Goal: Use online tool/utility

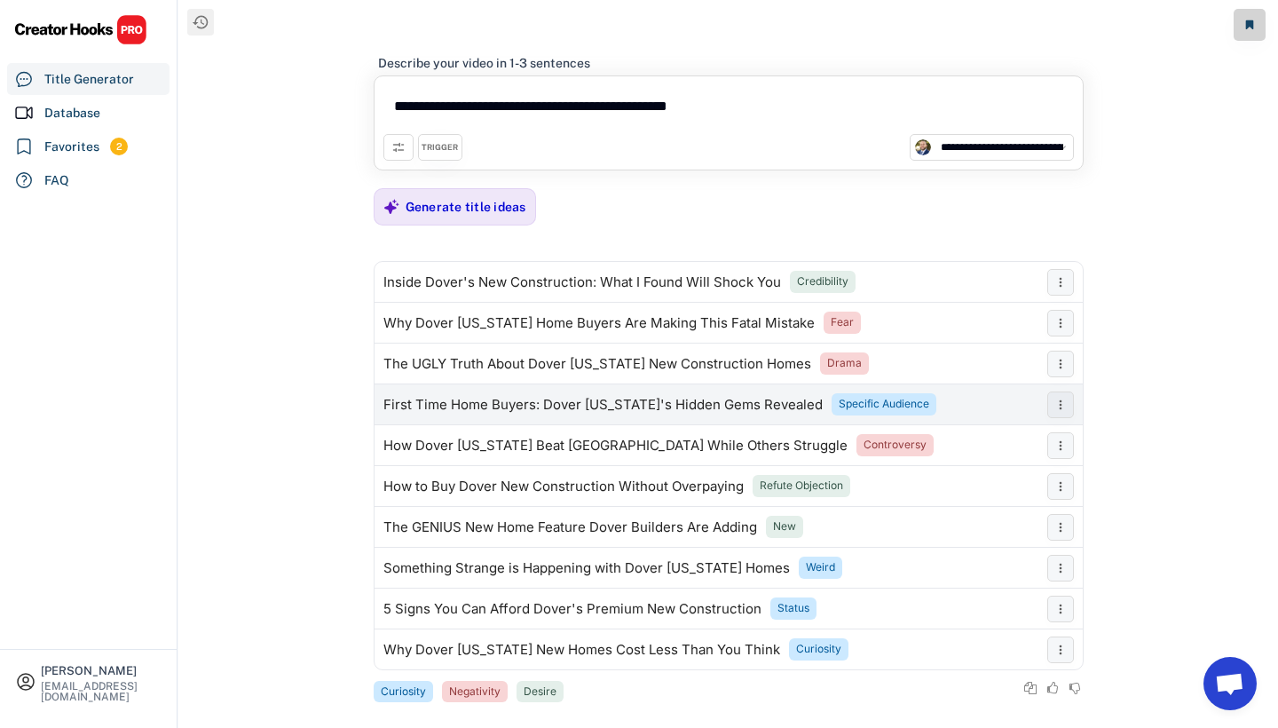
select select "**********"
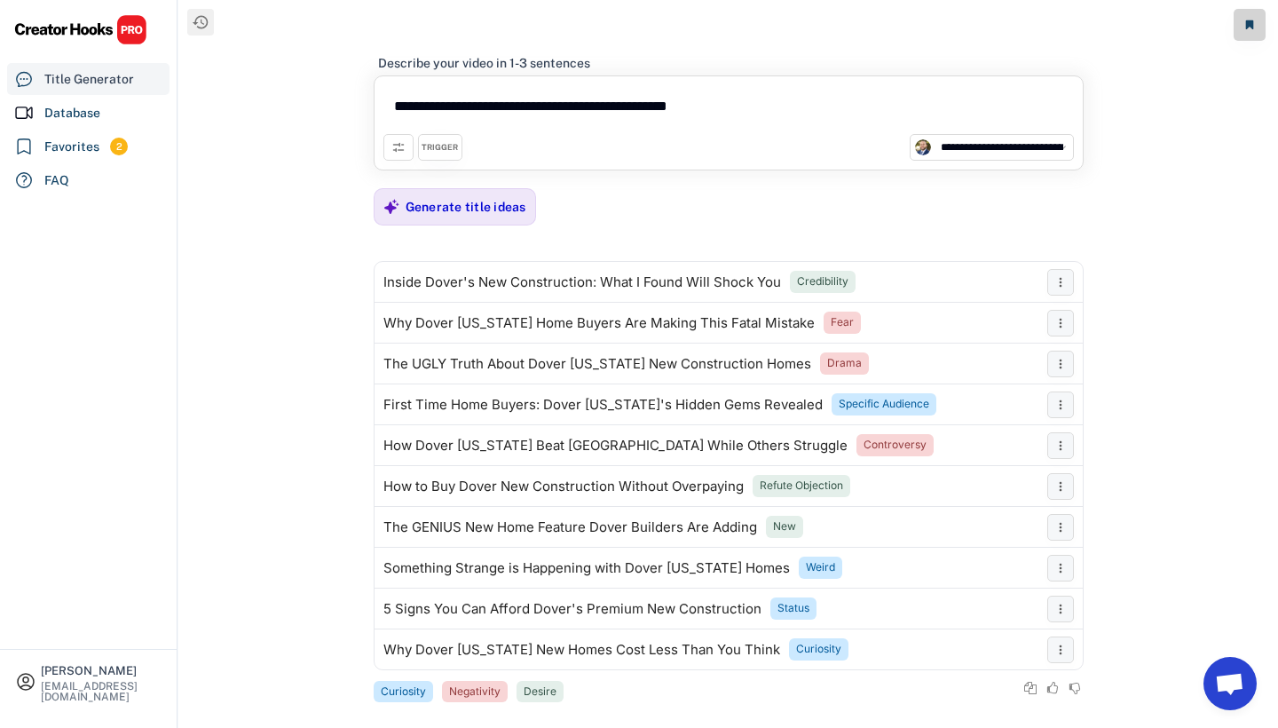
click at [60, 93] on div "Title Generator" at bounding box center [88, 79] width 162 height 32
click at [72, 114] on div "Database" at bounding box center [72, 113] width 56 height 19
select select "**********"
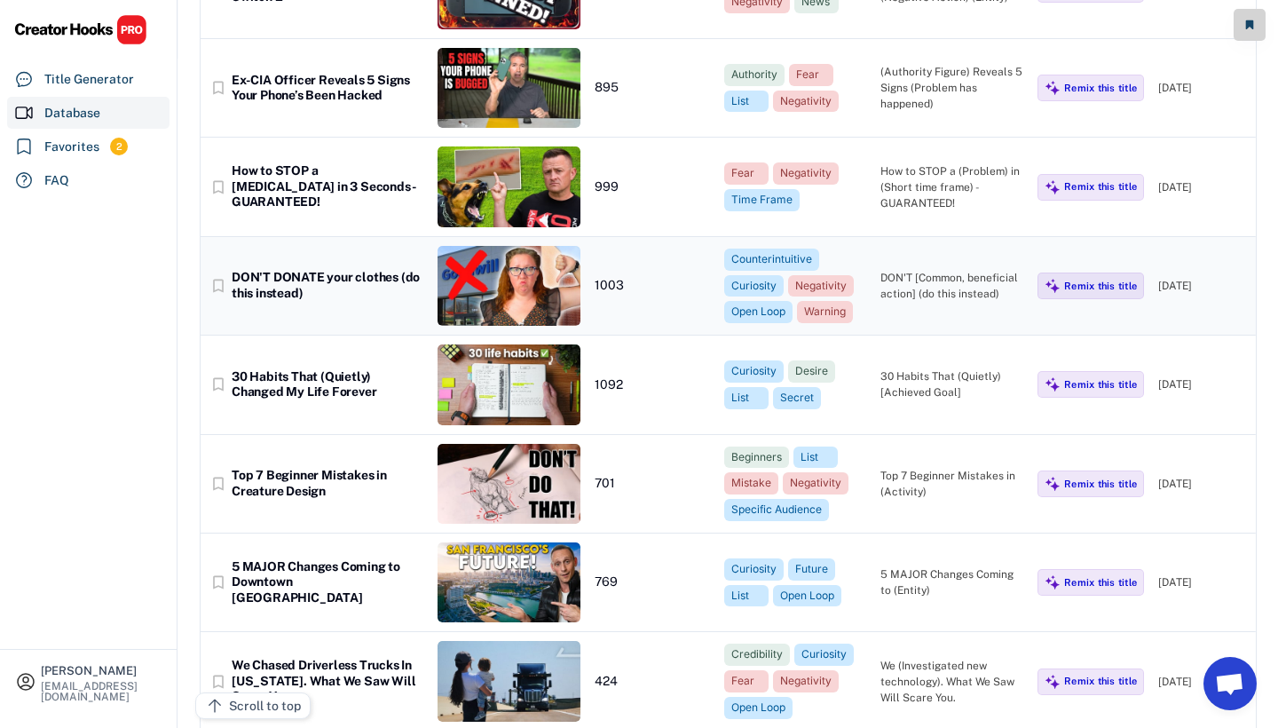
scroll to position [685, 0]
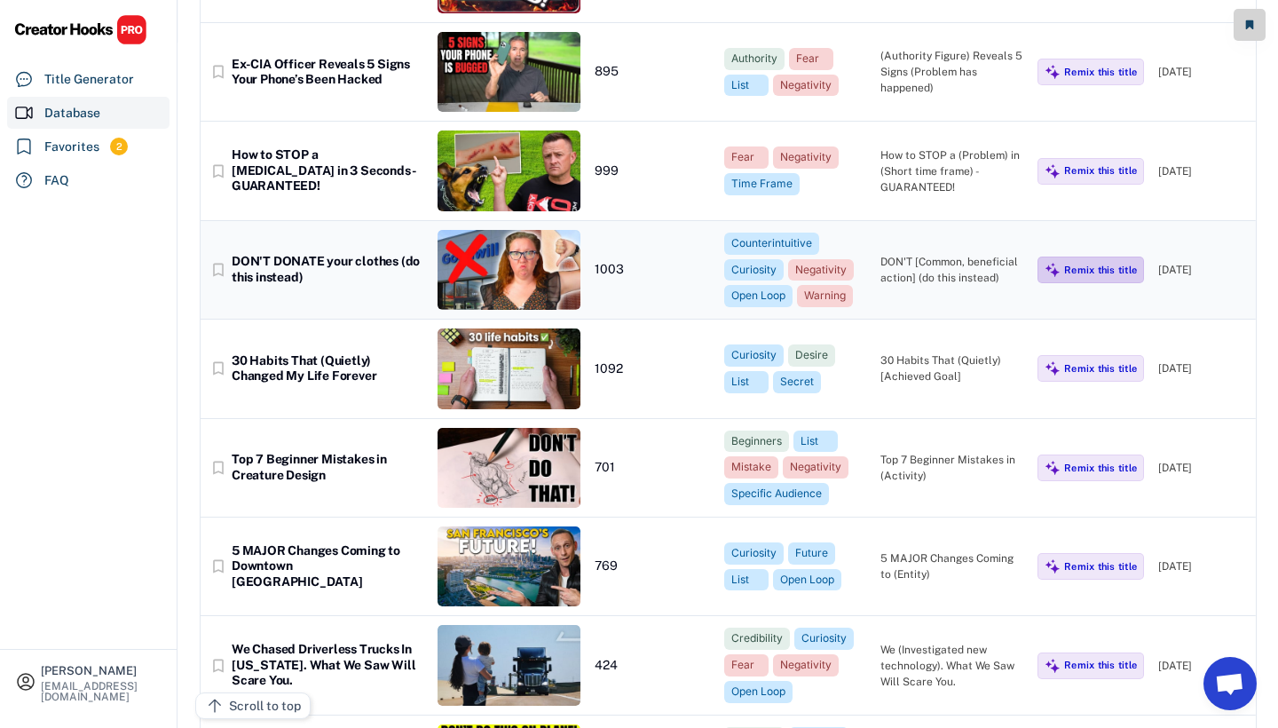
click at [1094, 264] on div "Remix this title" at bounding box center [1100, 270] width 73 height 12
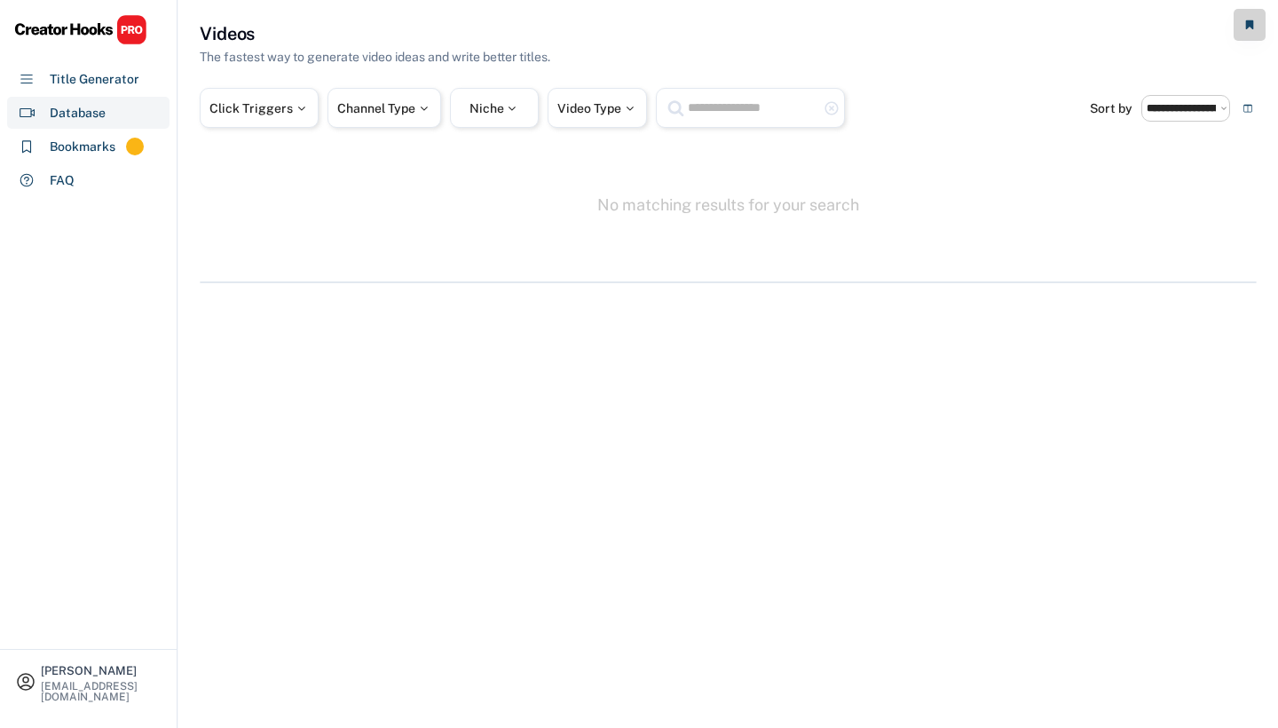
select select "**********"
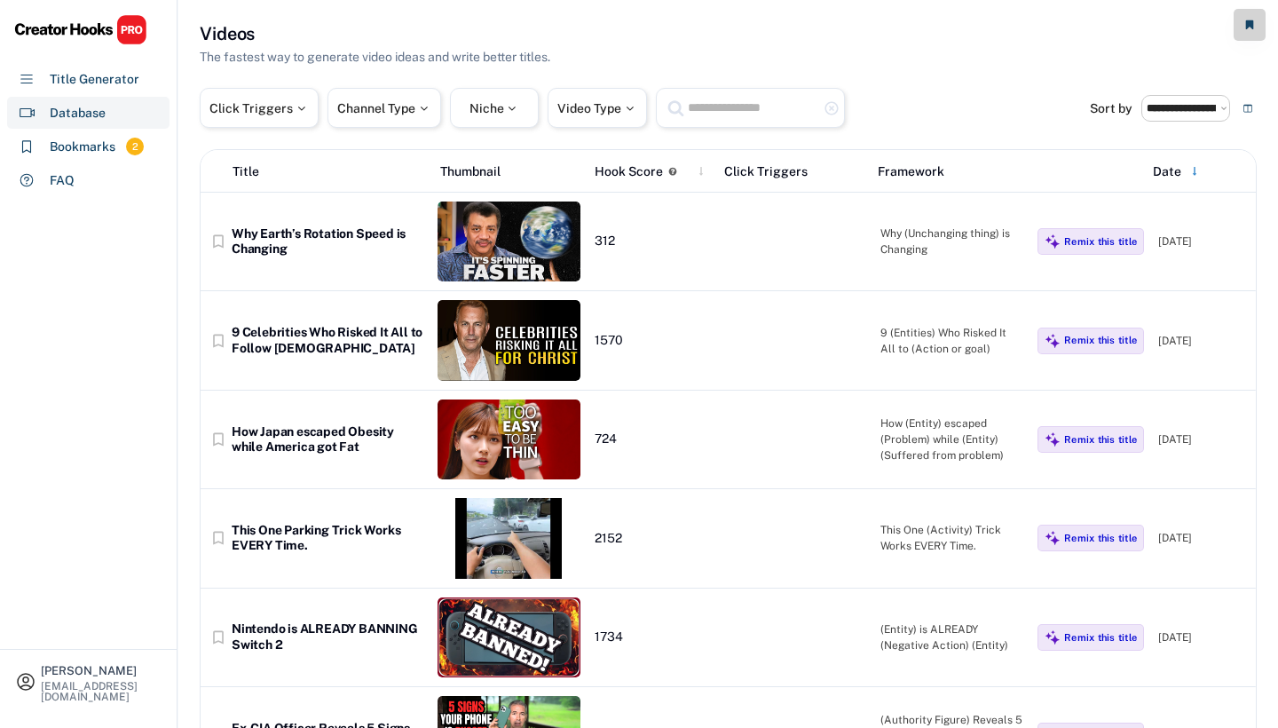
scroll to position [575, 0]
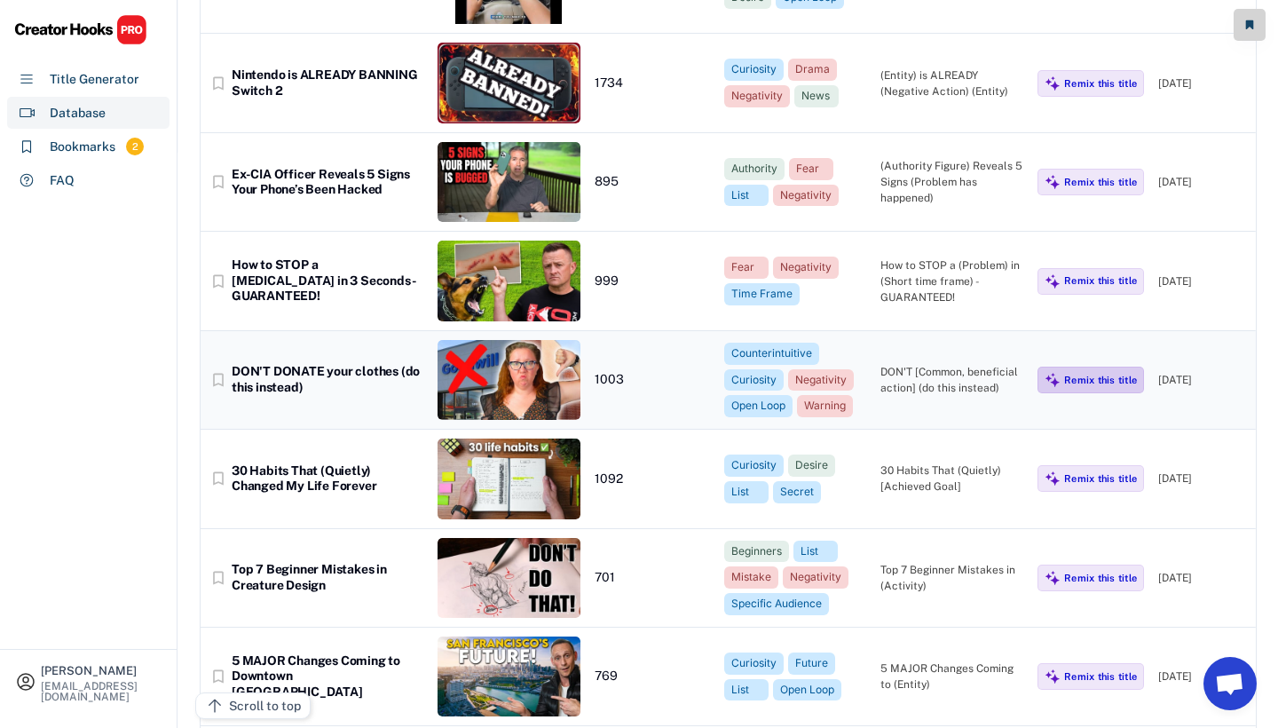
click at [1090, 385] on div "Remix this title" at bounding box center [1090, 380] width 106 height 27
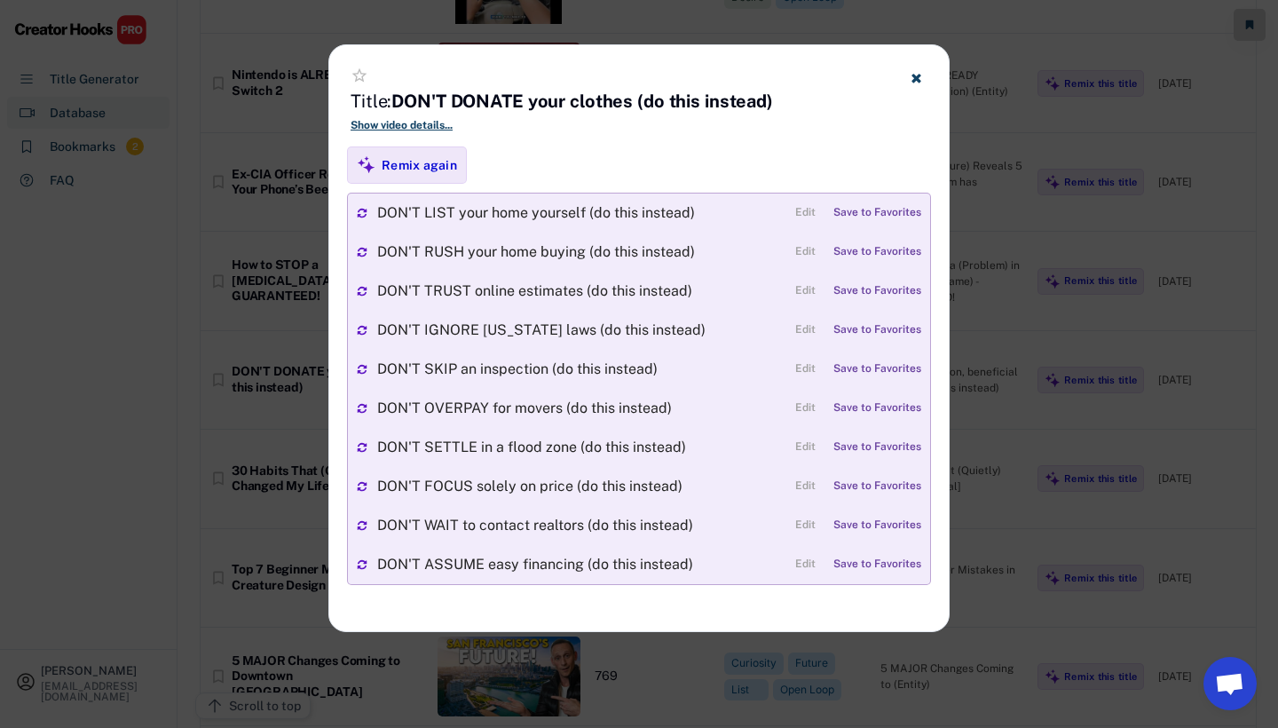
click at [915, 78] on use at bounding box center [915, 78] width 9 height 9
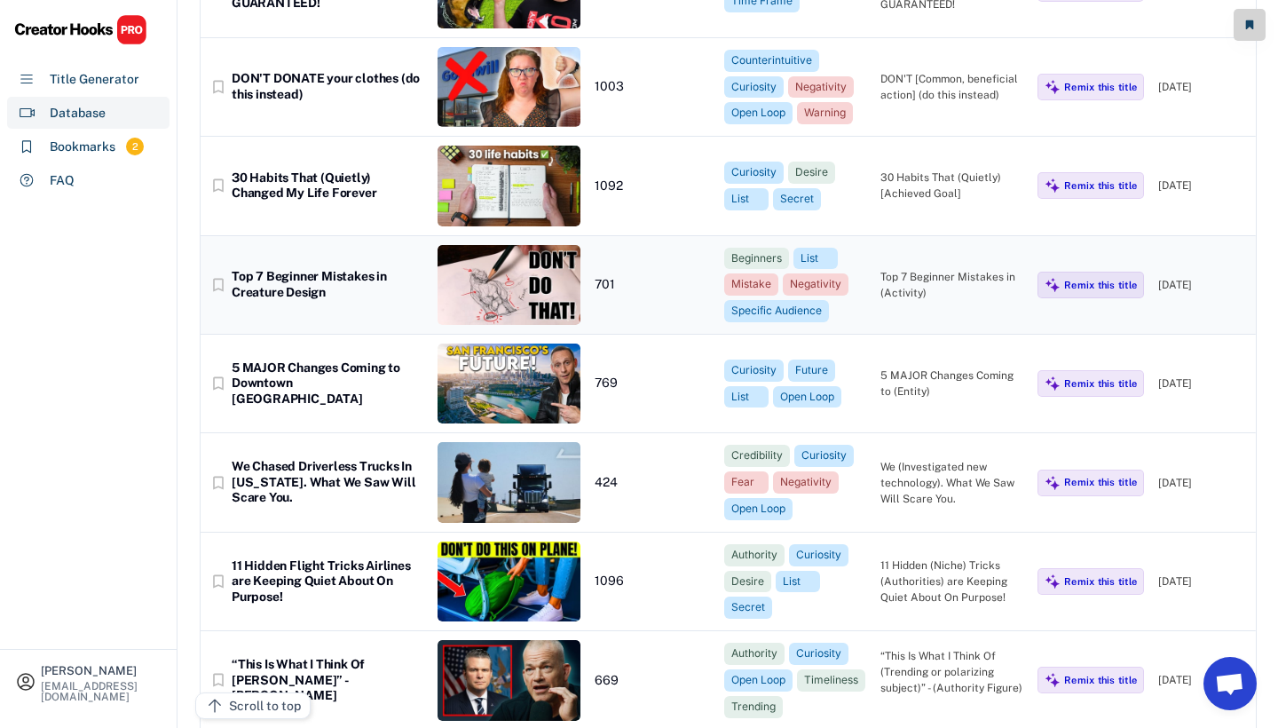
scroll to position [871, 0]
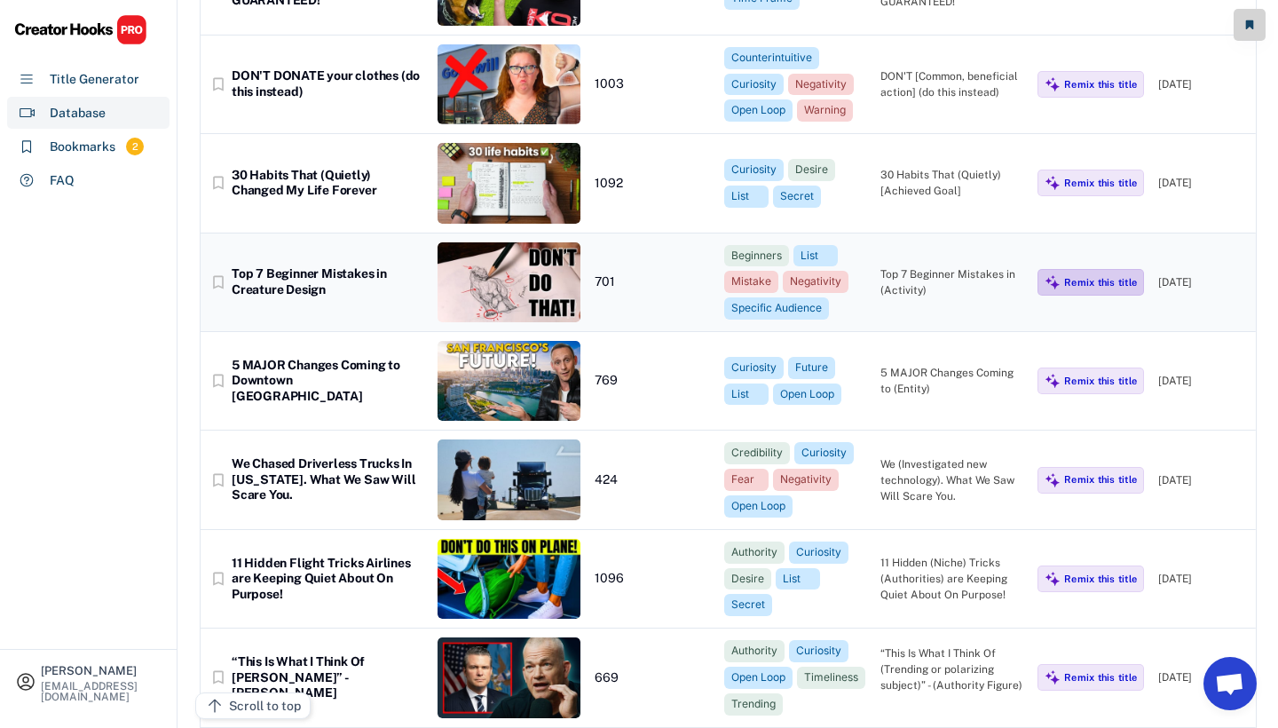
click at [1096, 276] on div "Remix this title" at bounding box center [1100, 282] width 73 height 12
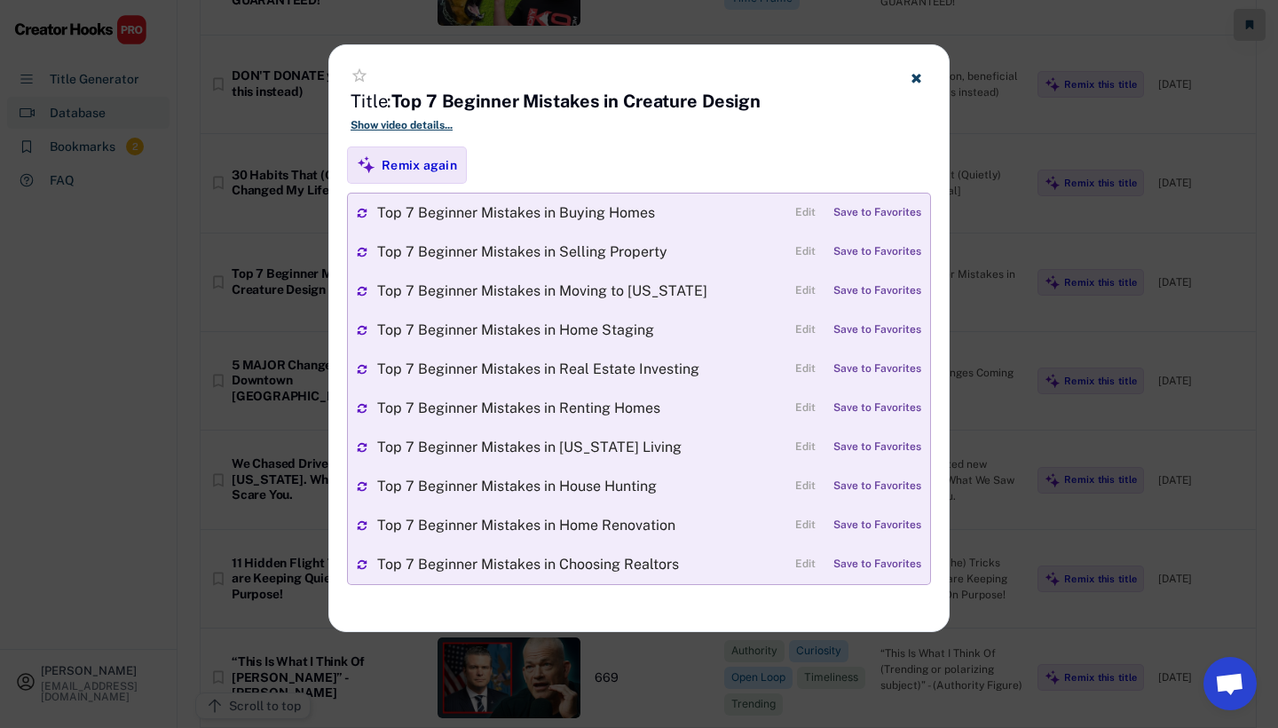
click at [917, 76] on use at bounding box center [915, 78] width 9 height 9
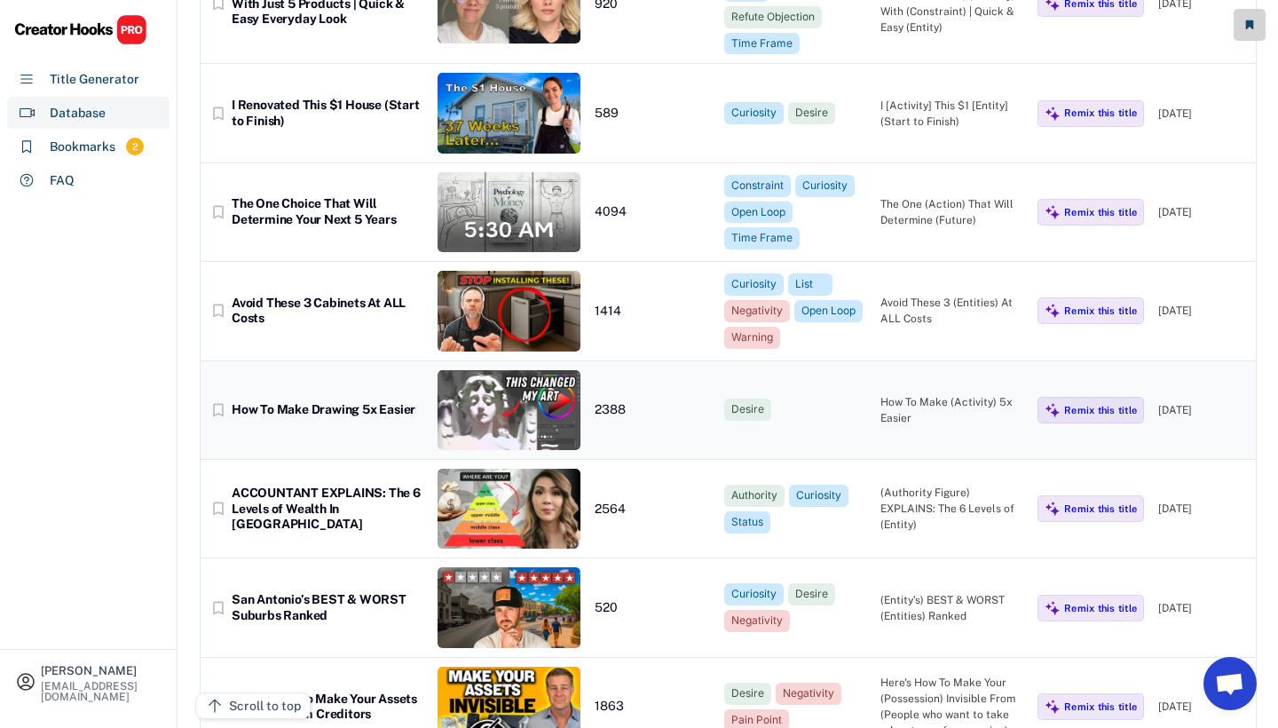
scroll to position [2568, 0]
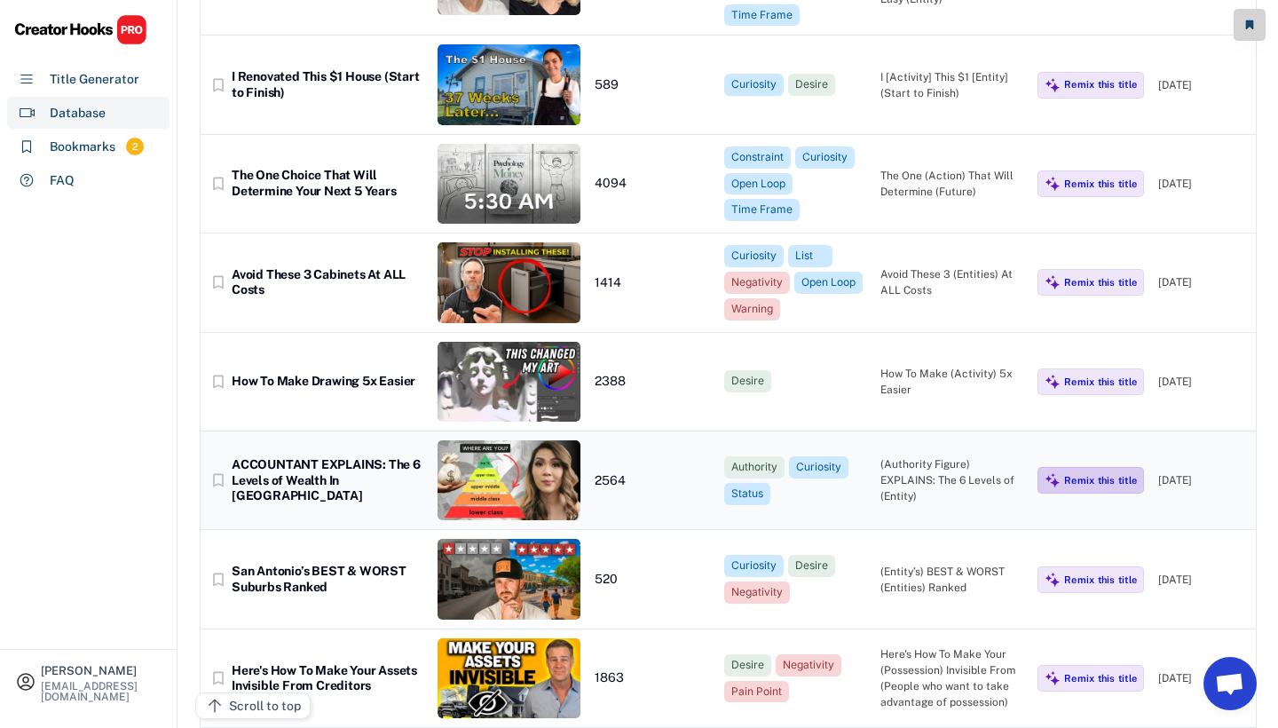
click at [1118, 474] on div "Remix this title" at bounding box center [1100, 480] width 73 height 12
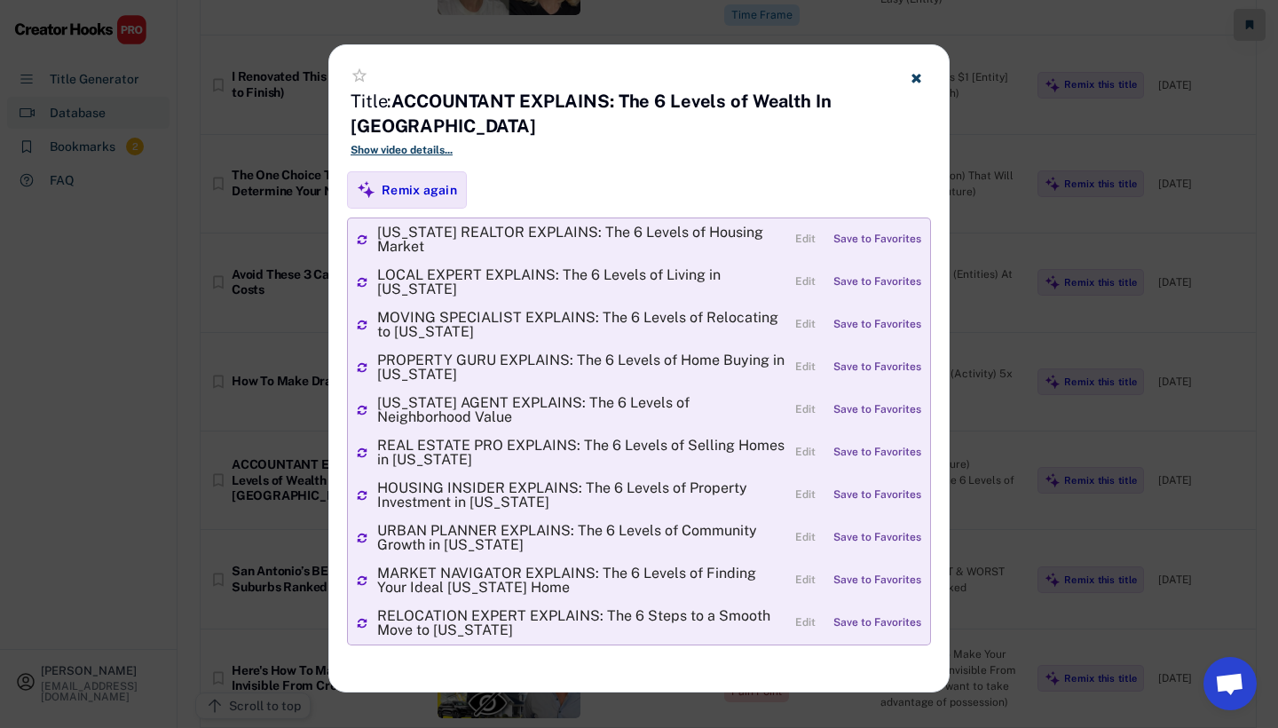
click at [909, 80] on button at bounding box center [916, 78] width 22 height 22
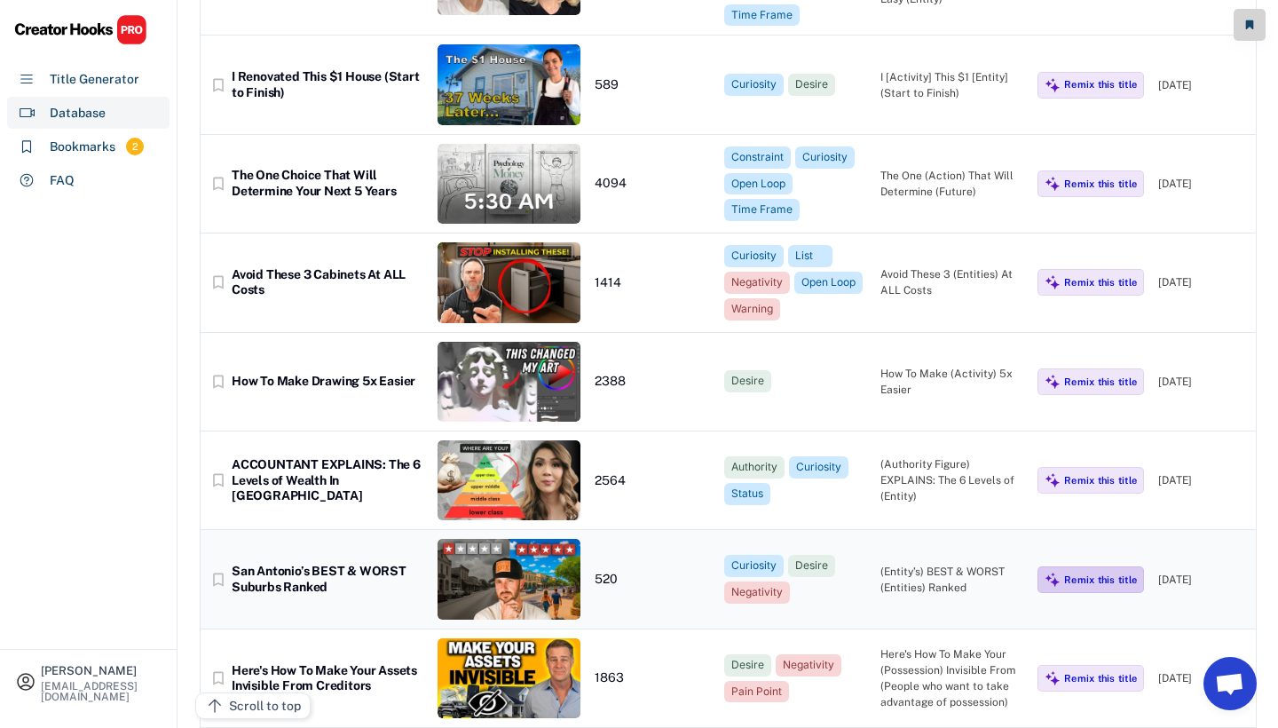
click at [1123, 573] on div "Remix this title" at bounding box center [1100, 579] width 73 height 12
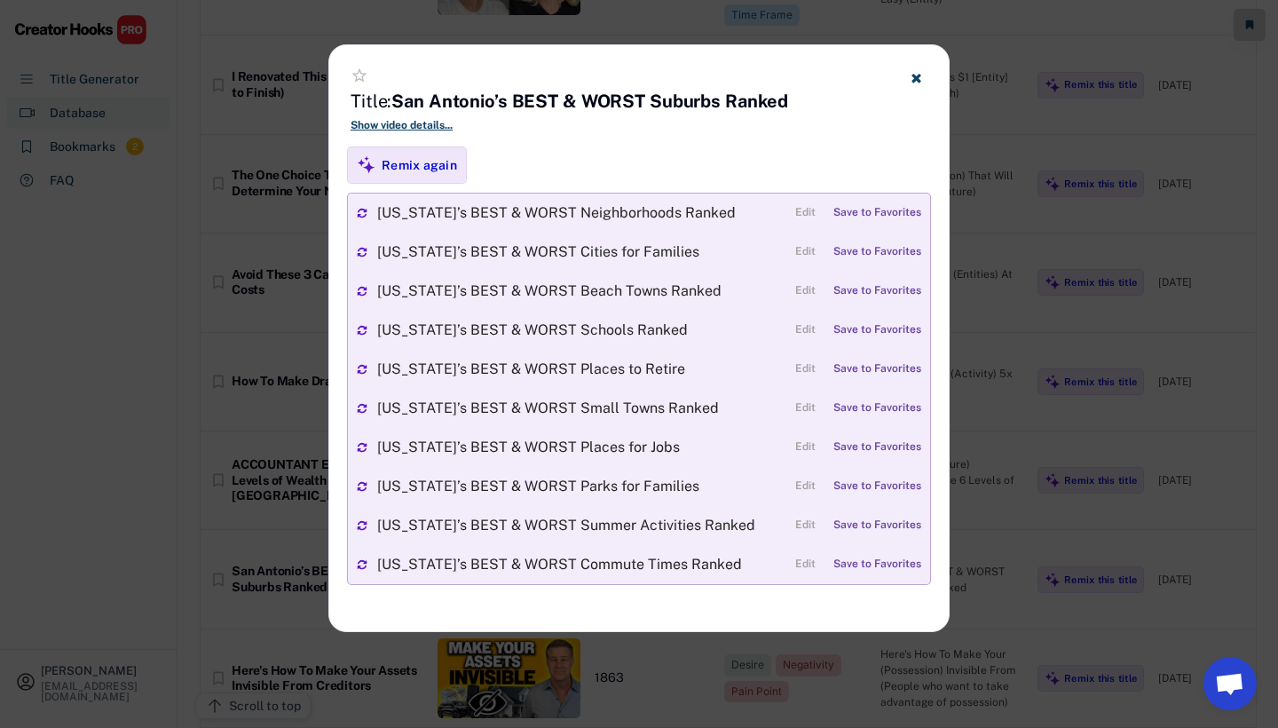
click at [911, 80] on icon at bounding box center [916, 77] width 13 height 13
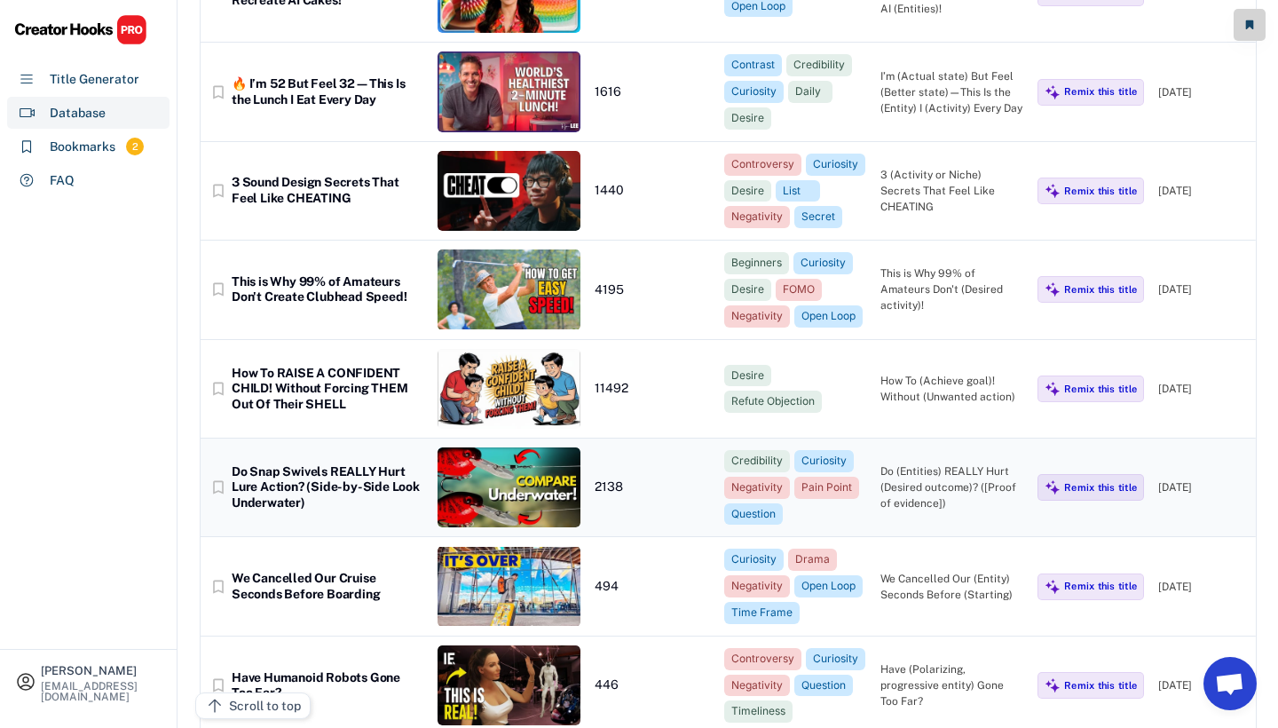
scroll to position [5136, 0]
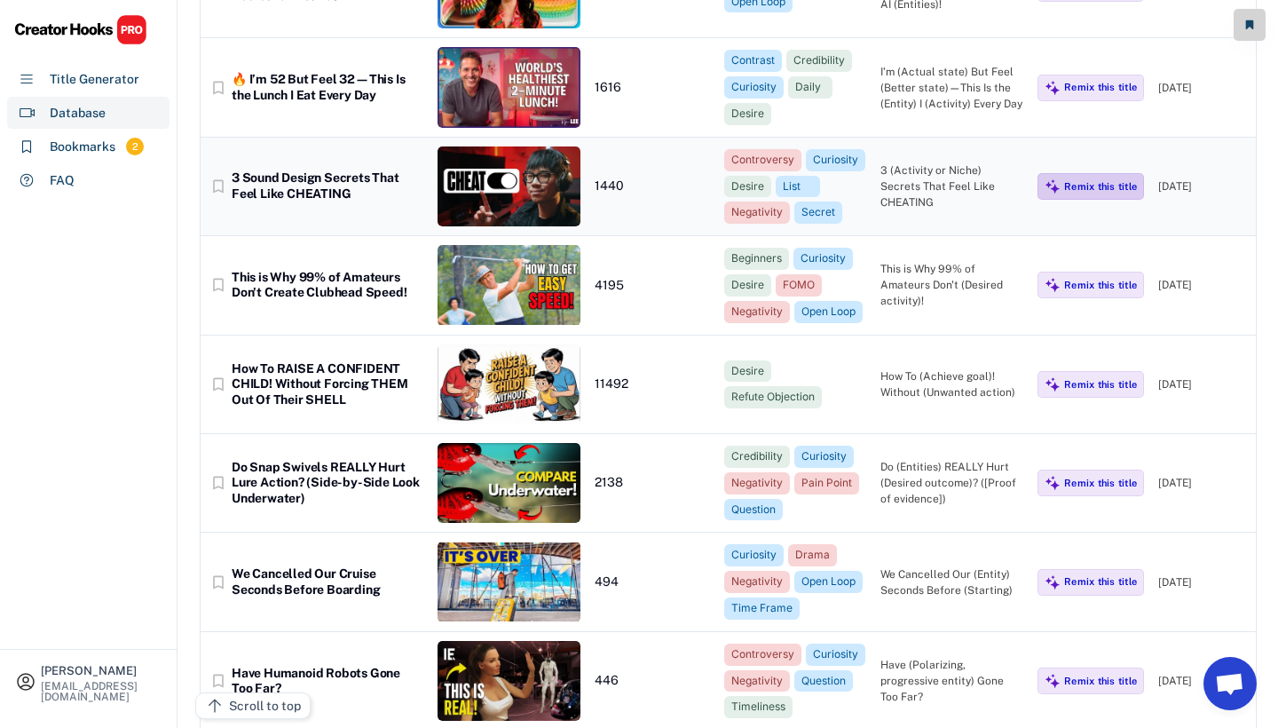
click at [1105, 173] on div "Remix this title" at bounding box center [1090, 186] width 106 height 27
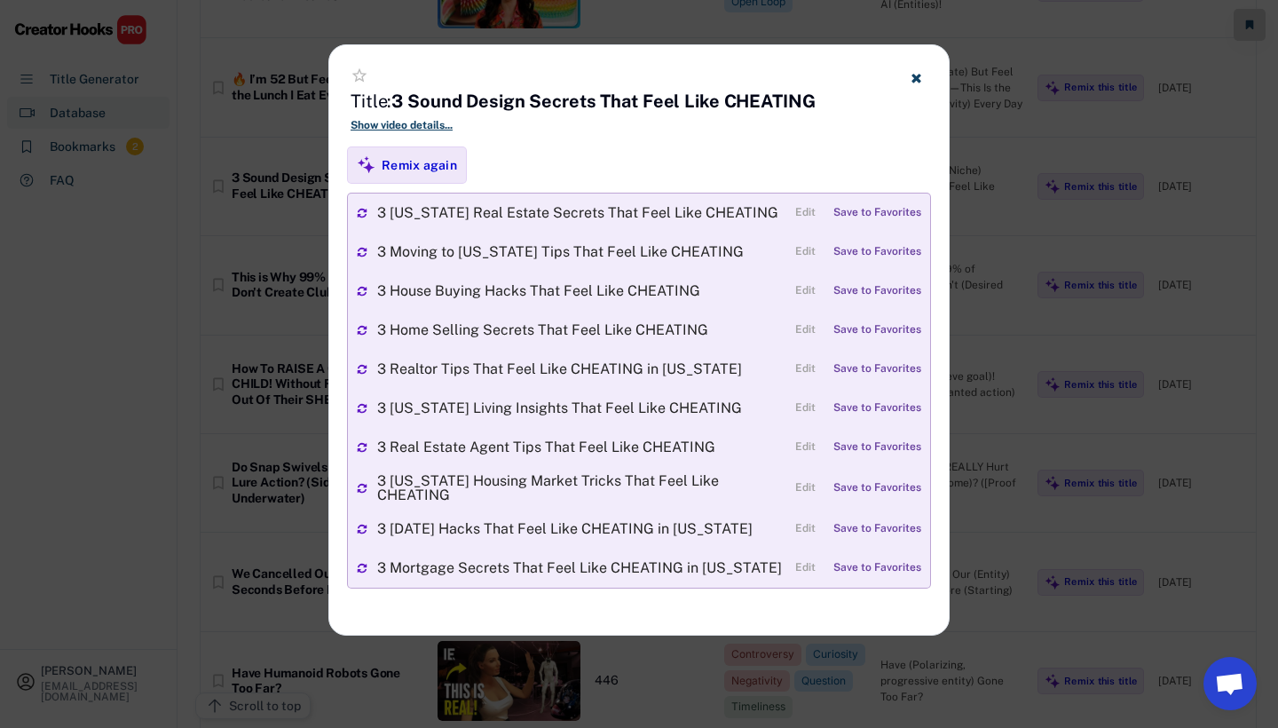
click at [910, 74] on icon at bounding box center [916, 77] width 13 height 13
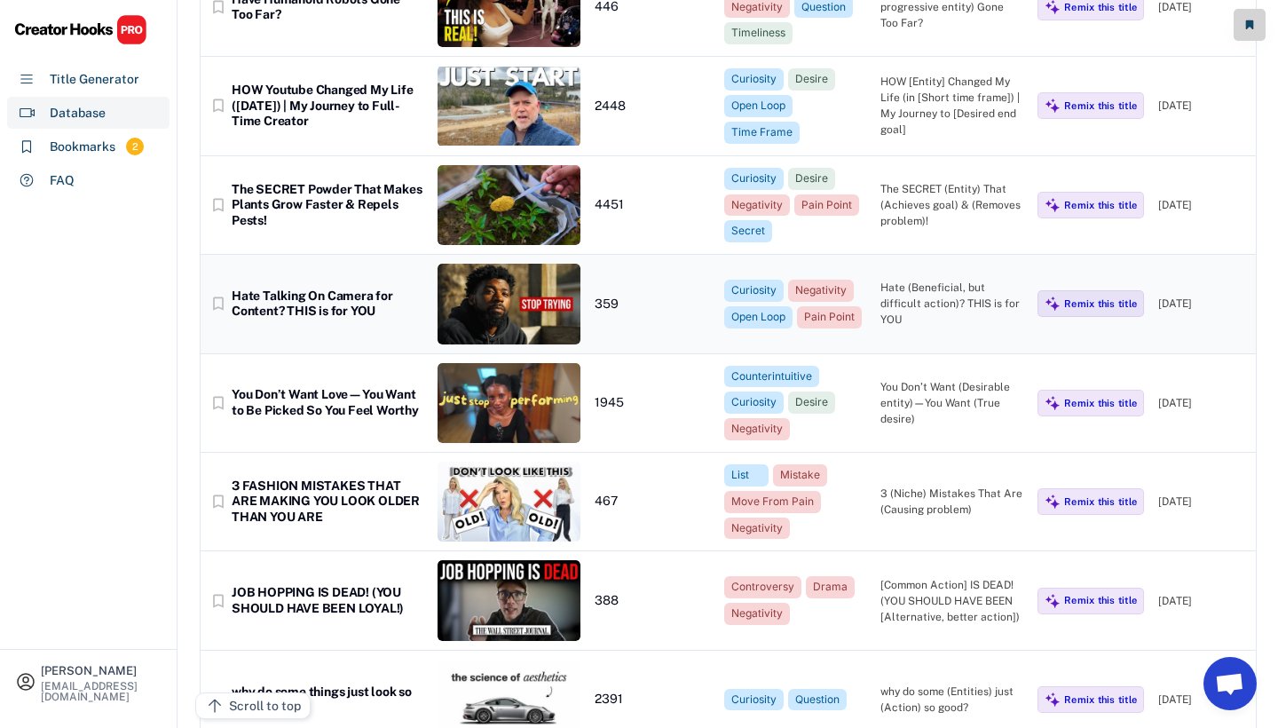
scroll to position [5822, 0]
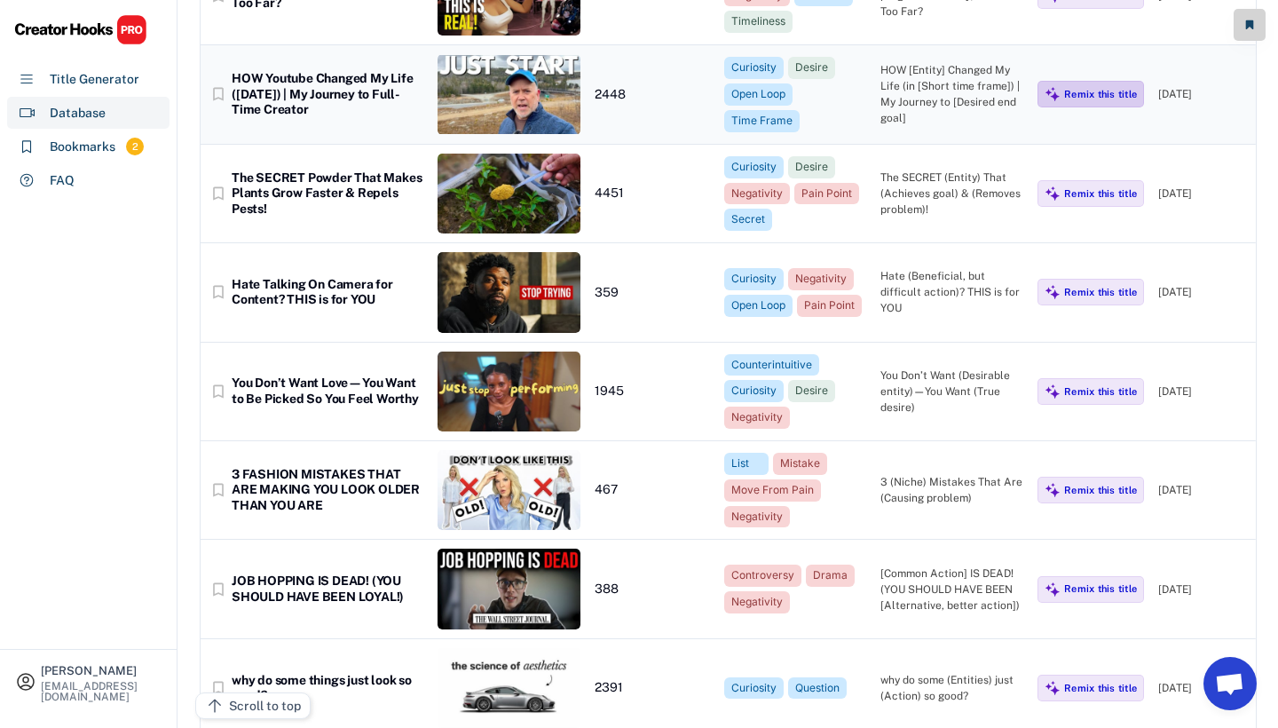
click at [1072, 88] on div "Remix this title" at bounding box center [1100, 94] width 73 height 12
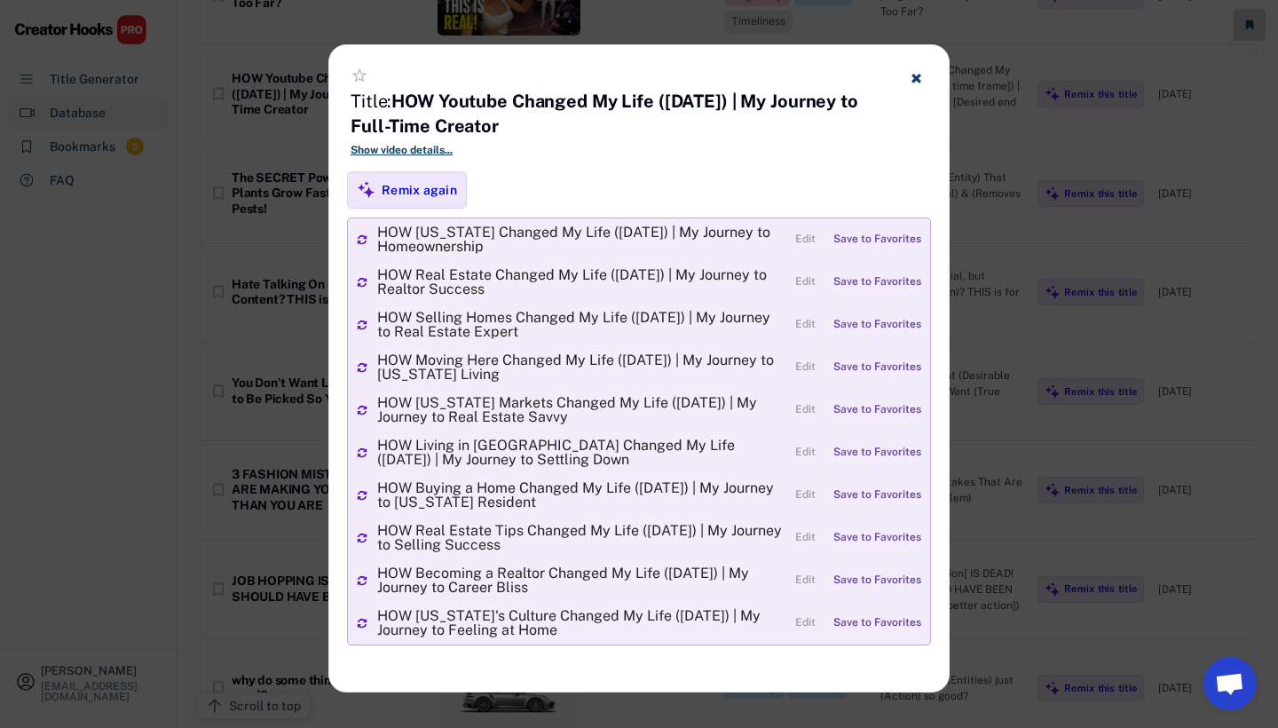
click at [920, 80] on icon at bounding box center [916, 77] width 13 height 13
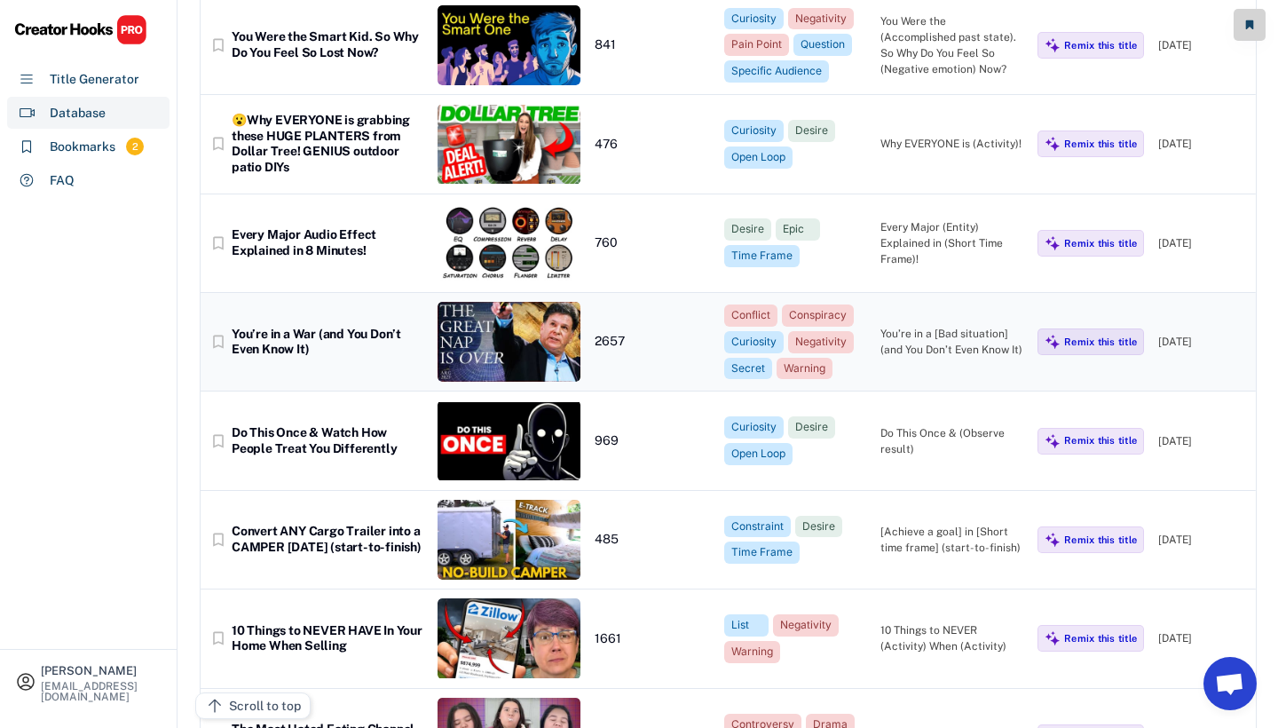
scroll to position [6664, 0]
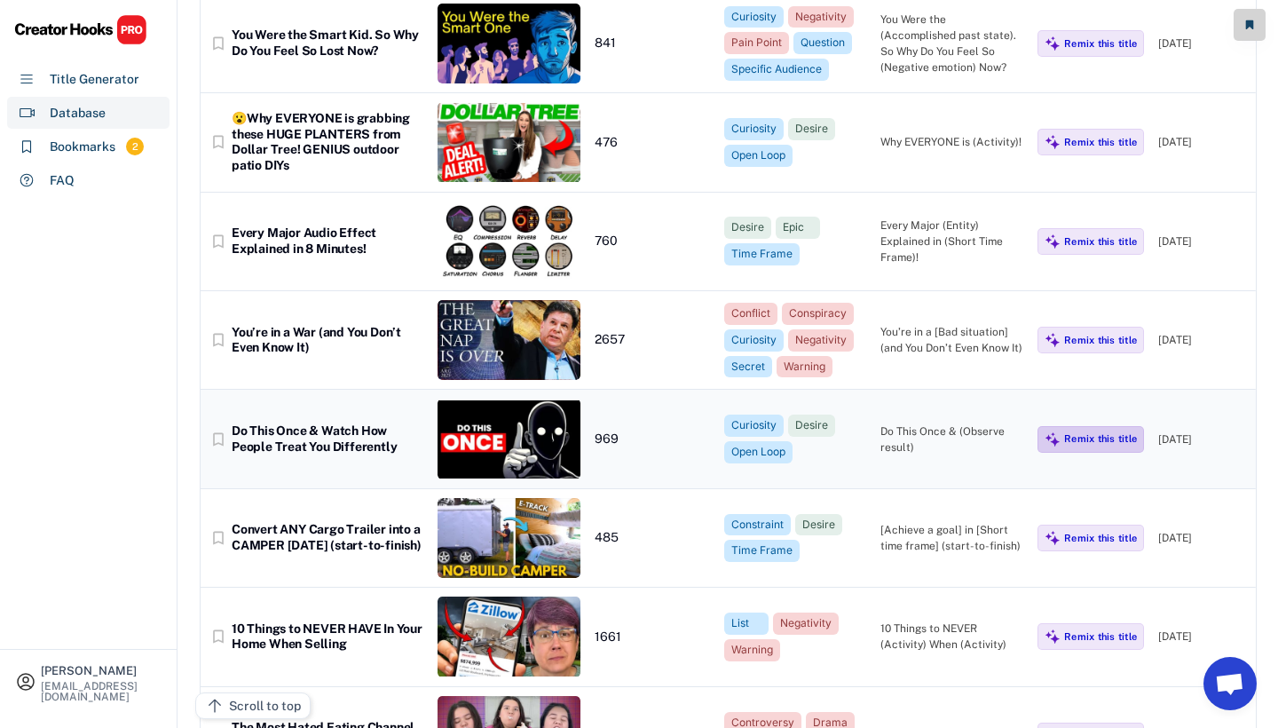
click at [1116, 432] on div "Remix this title" at bounding box center [1100, 438] width 73 height 12
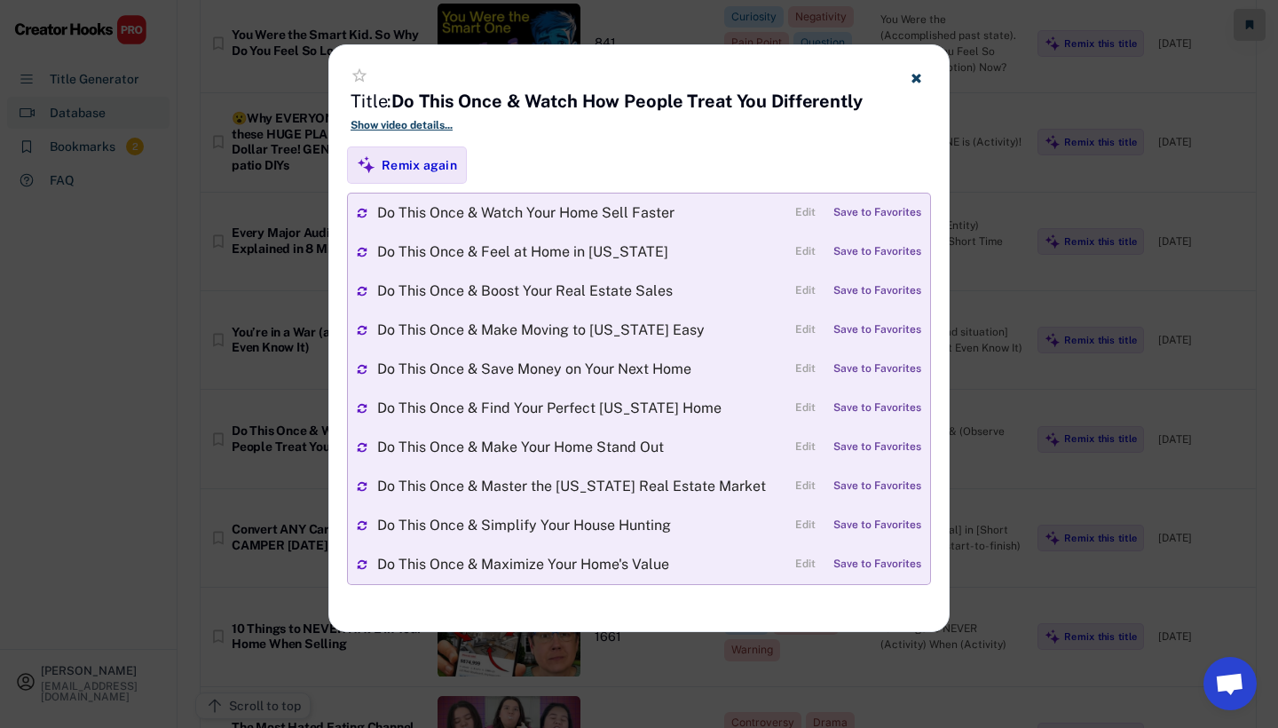
click at [913, 83] on icon at bounding box center [916, 77] width 13 height 13
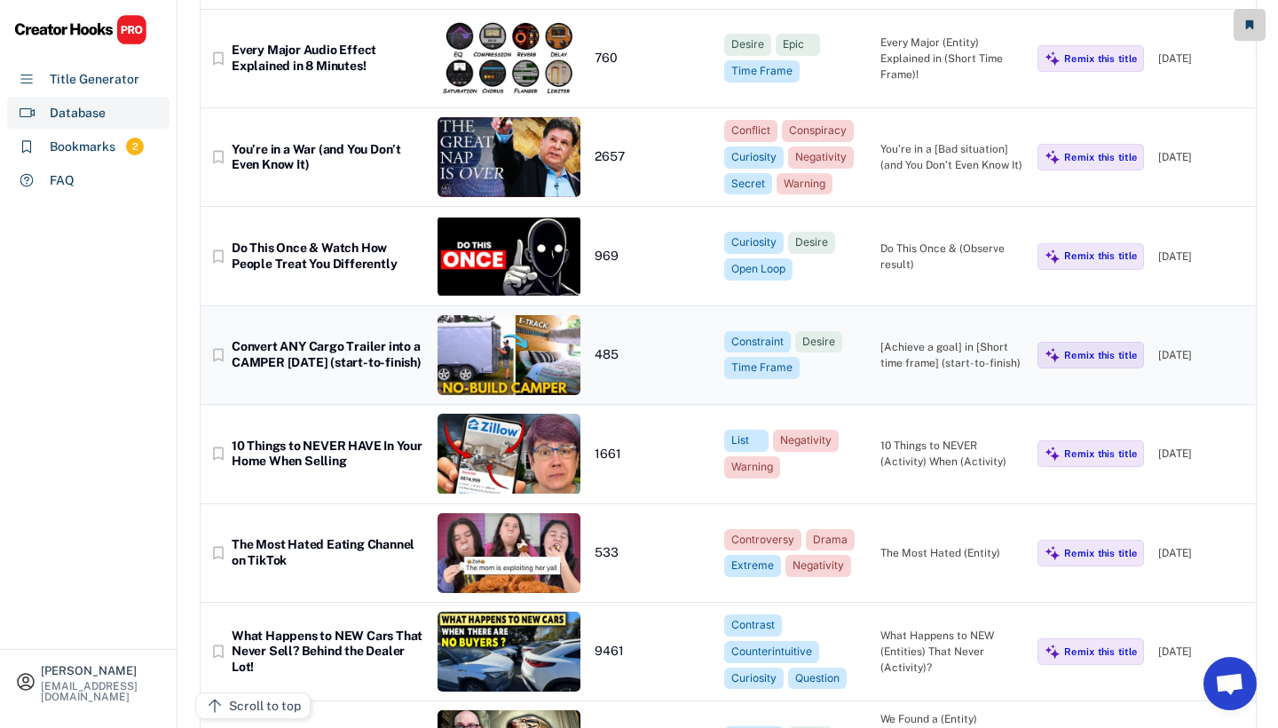
scroll to position [6861, 0]
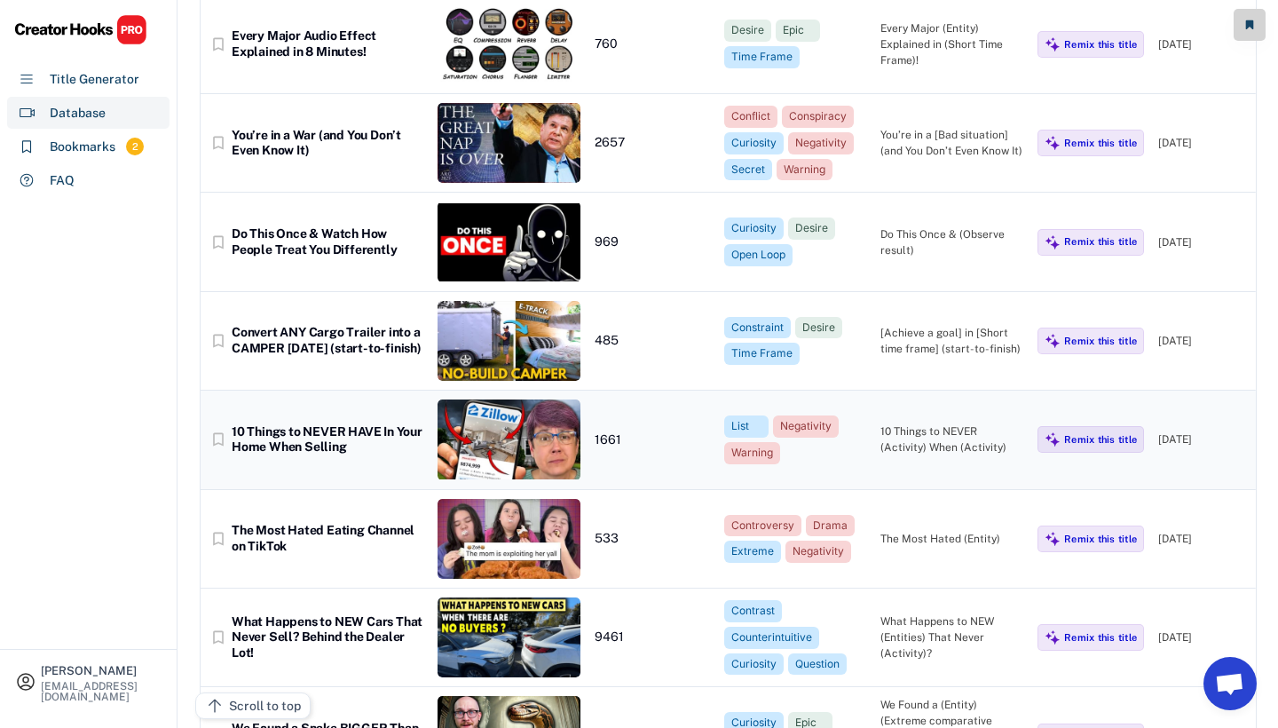
click at [540, 399] on img at bounding box center [509, 439] width 143 height 80
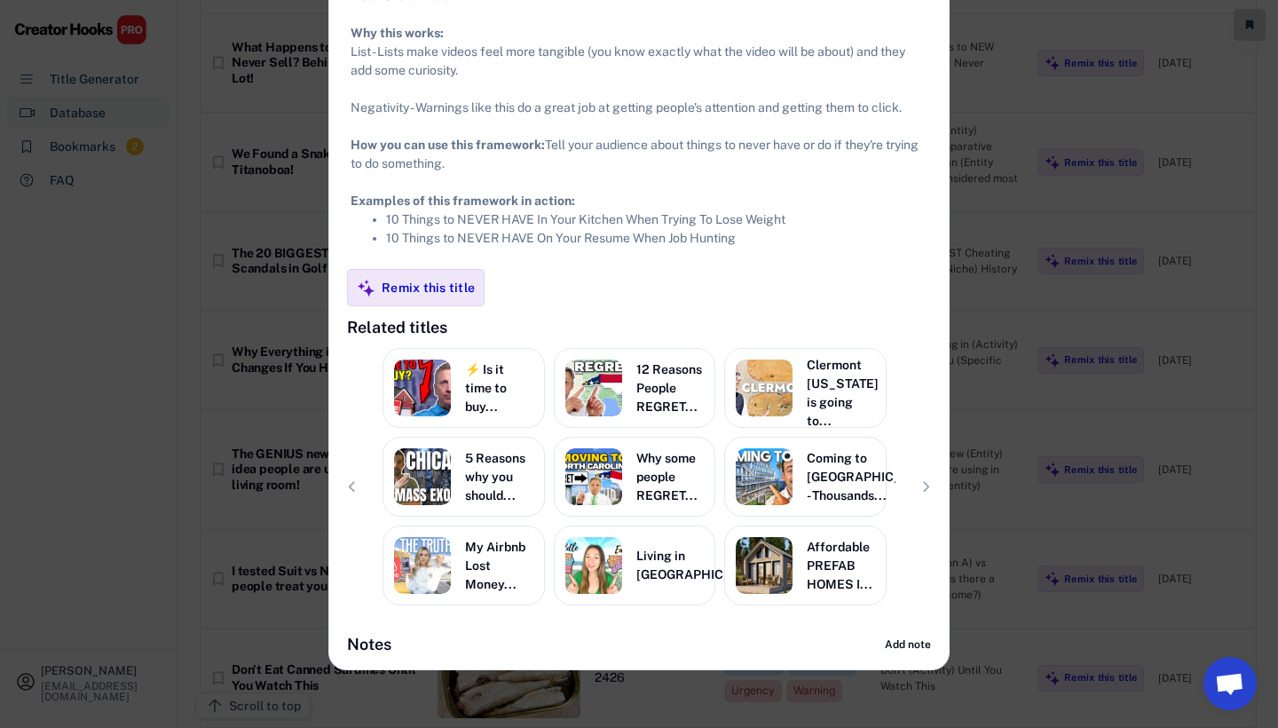
scroll to position [7440, 0]
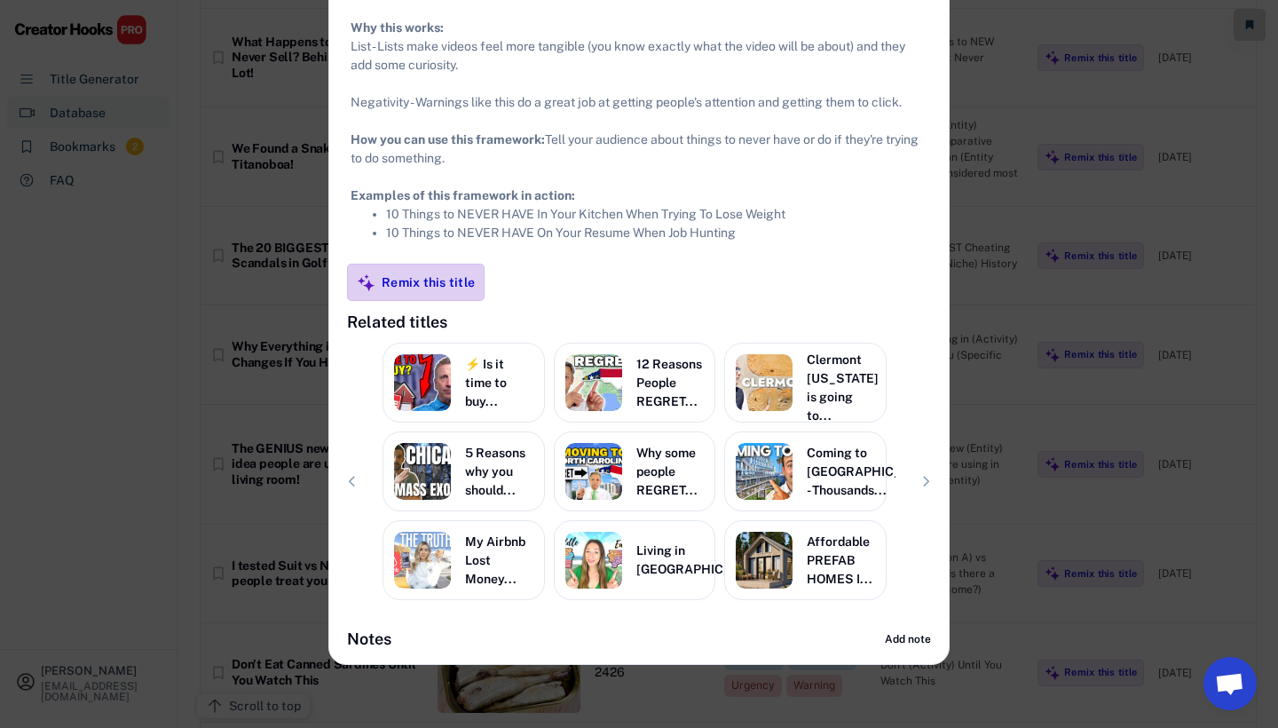
click at [445, 290] on div "Remix this title" at bounding box center [428, 282] width 93 height 16
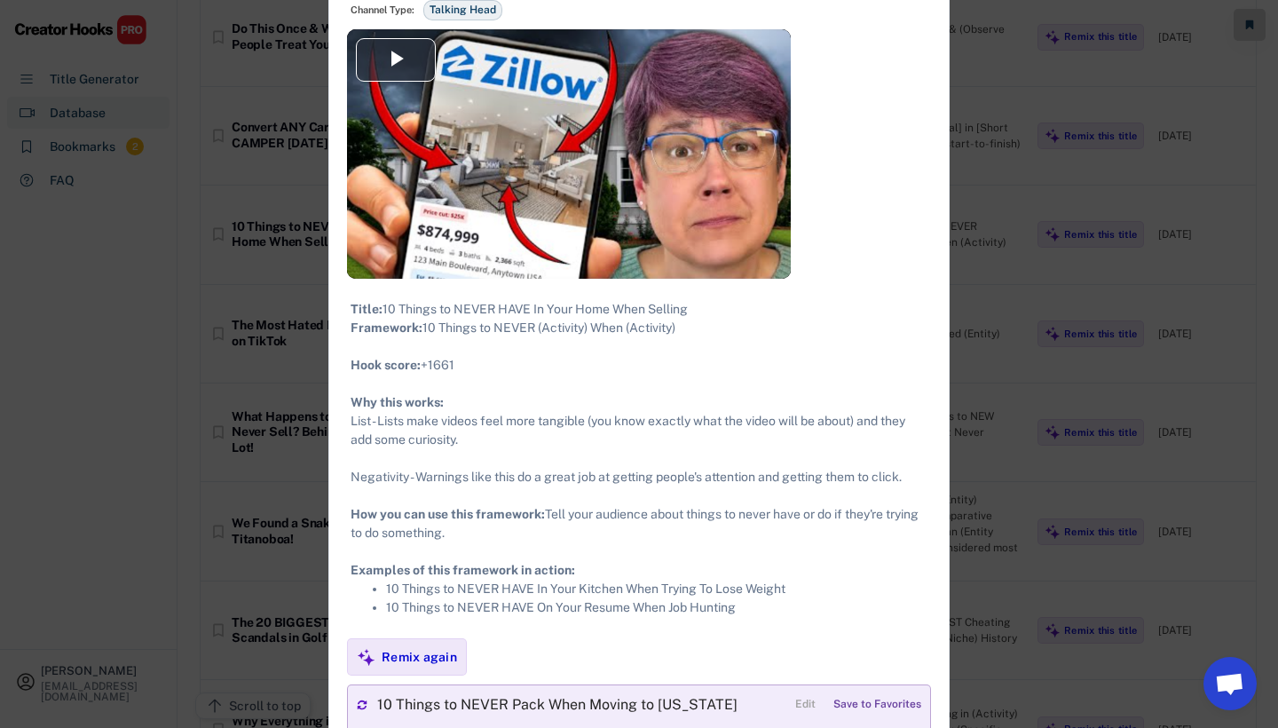
scroll to position [7058, 0]
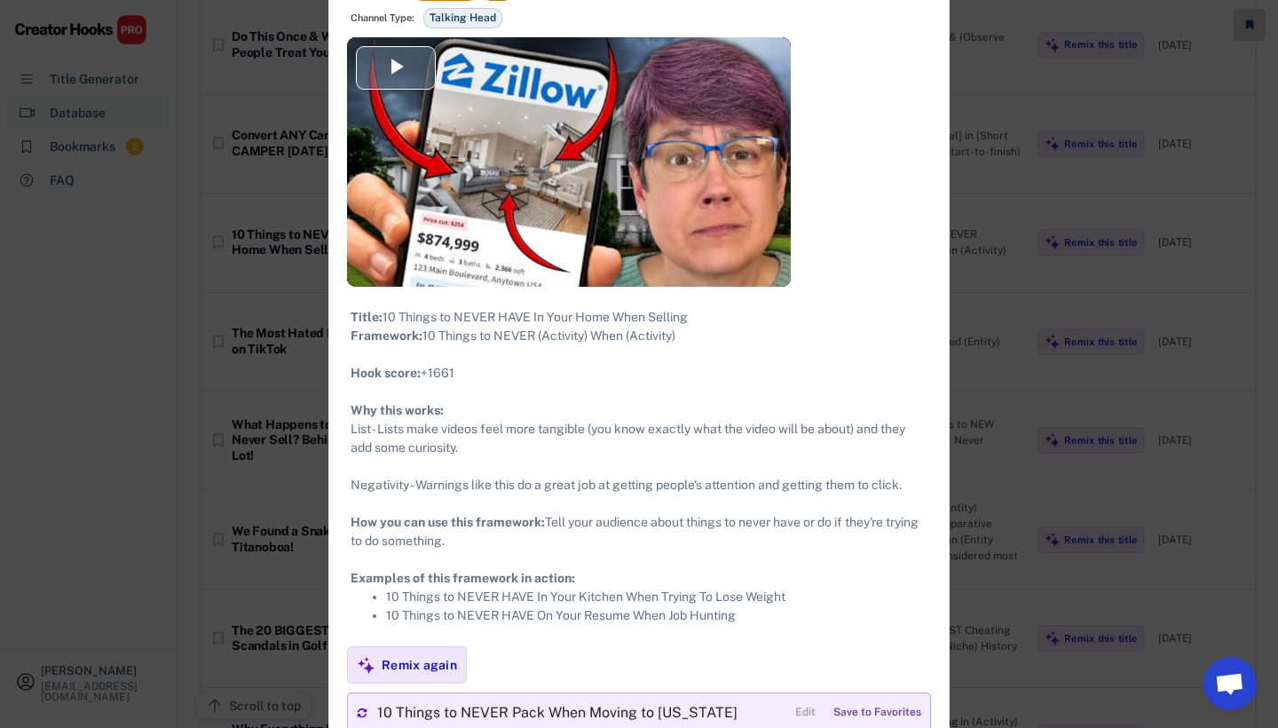
click at [534, 224] on div "Video Player" at bounding box center [569, 161] width 444 height 249
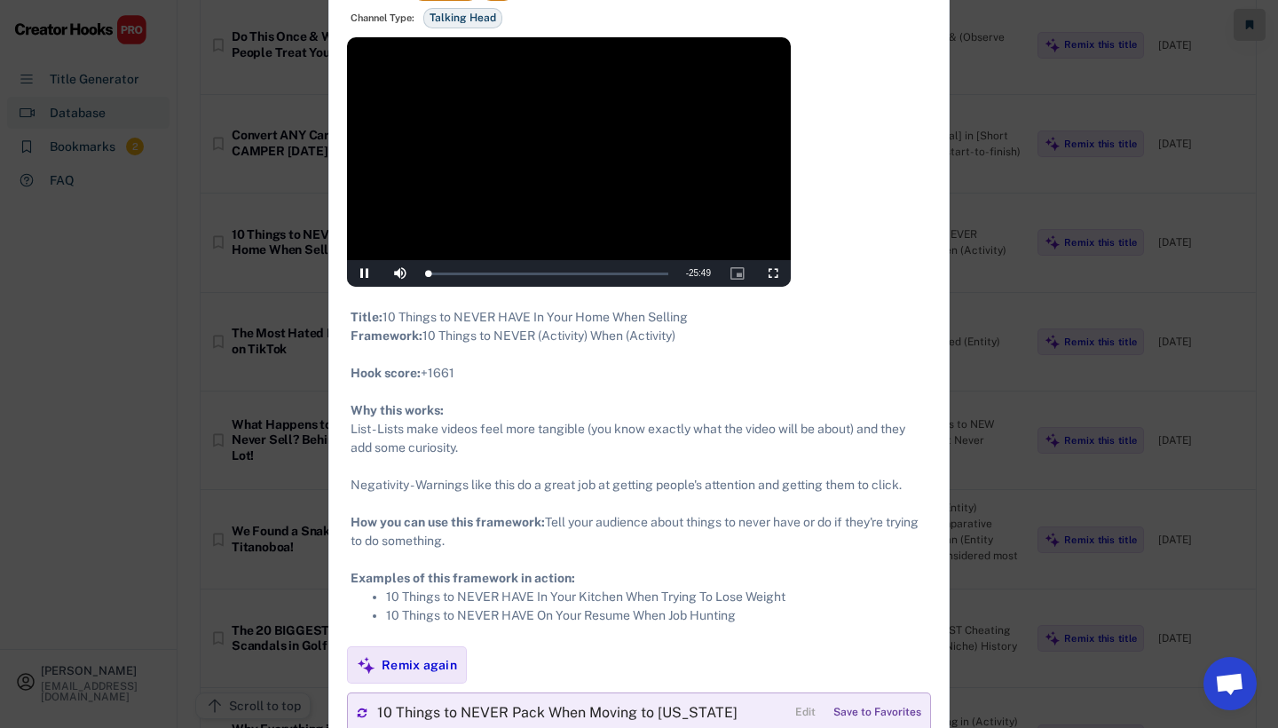
click at [364, 273] on span "Video Player" at bounding box center [364, 273] width 35 height 0
